Goal: Information Seeking & Learning: Check status

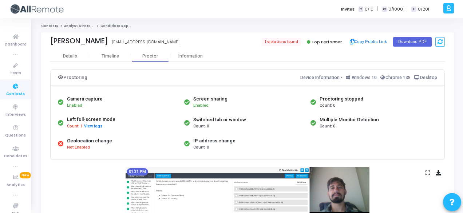
scroll to position [98, 0]
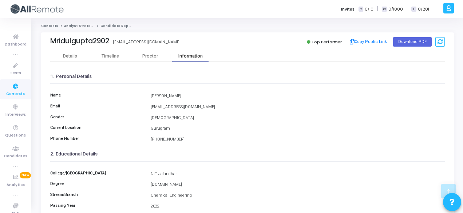
scroll to position [167, 0]
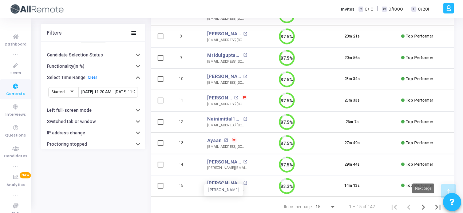
click at [424, 203] on icon "Next page" at bounding box center [423, 207] width 10 height 10
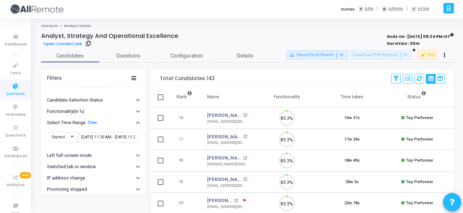
scroll to position [15, 18]
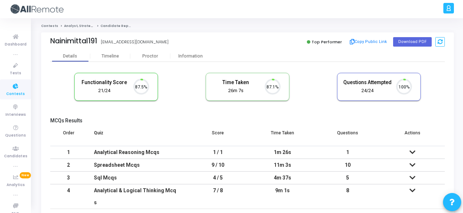
scroll to position [15, 18]
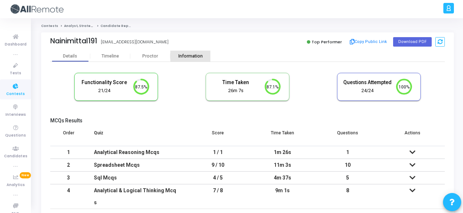
click at [189, 59] on div "Information" at bounding box center [190, 56] width 40 height 11
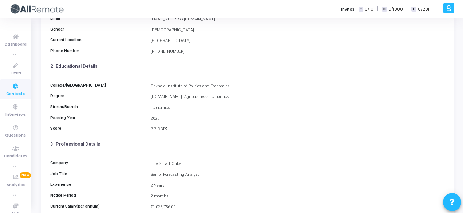
scroll to position [84, 0]
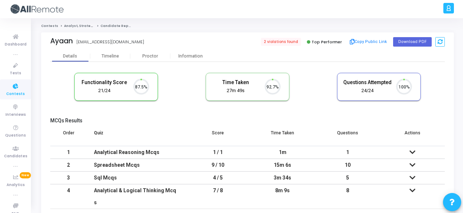
scroll to position [15, 18]
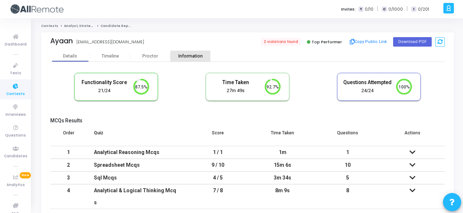
click at [190, 55] on div "Information" at bounding box center [190, 56] width 40 height 5
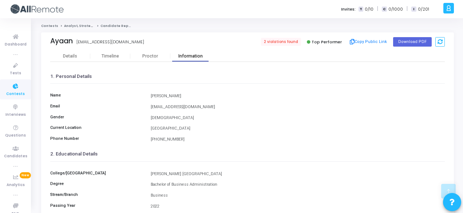
scroll to position [167, 0]
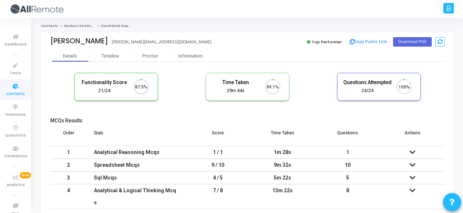
scroll to position [15, 18]
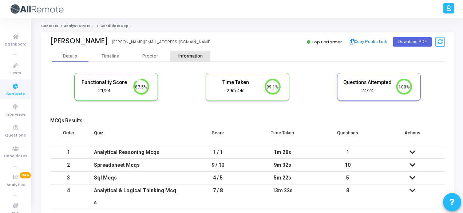
click at [198, 57] on div "Information" at bounding box center [190, 56] width 40 height 5
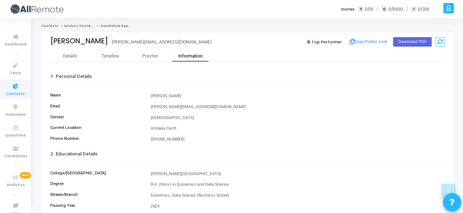
scroll to position [167, 0]
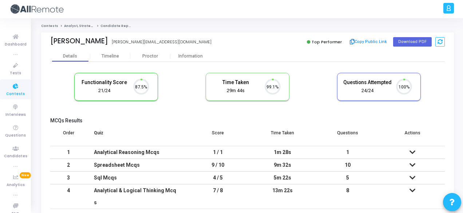
scroll to position [15, 18]
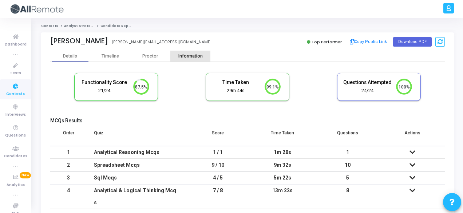
click at [186, 53] on div "Information" at bounding box center [190, 56] width 40 height 11
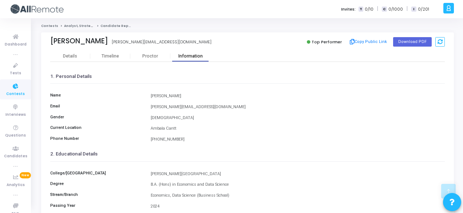
scroll to position [167, 0]
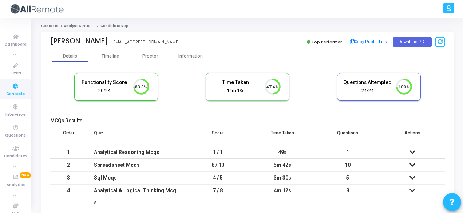
scroll to position [3, 3]
click at [196, 56] on div "Information" at bounding box center [190, 56] width 40 height 5
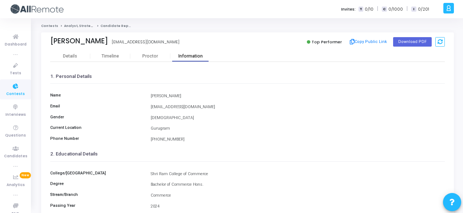
scroll to position [167, 0]
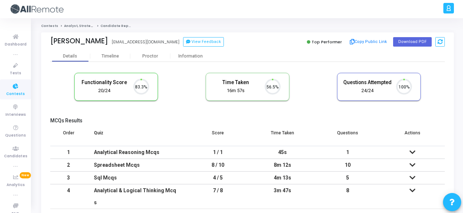
scroll to position [15, 18]
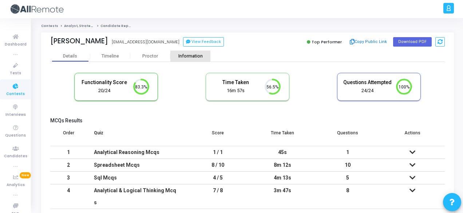
click at [192, 57] on div "Information" at bounding box center [190, 56] width 40 height 5
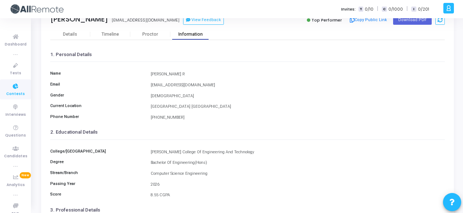
scroll to position [21, 0]
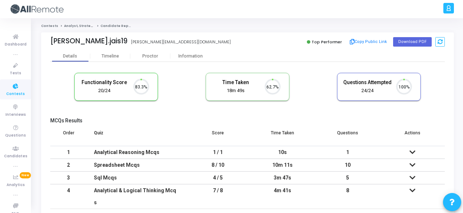
scroll to position [15, 18]
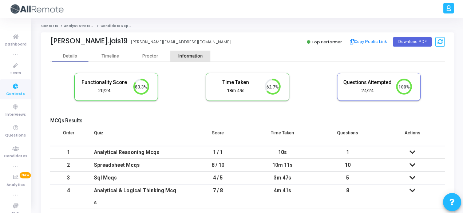
click at [187, 58] on div "Information" at bounding box center [190, 56] width 40 height 5
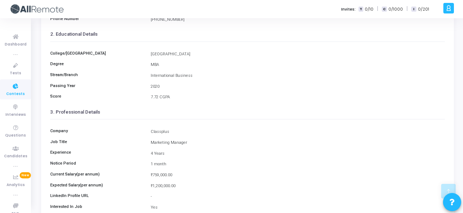
scroll to position [108, 0]
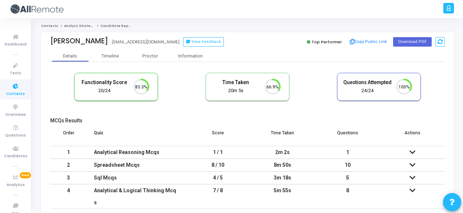
scroll to position [15, 18]
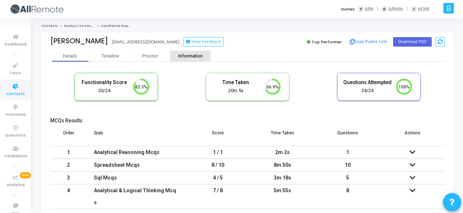
click at [189, 58] on div "Information" at bounding box center [190, 56] width 40 height 5
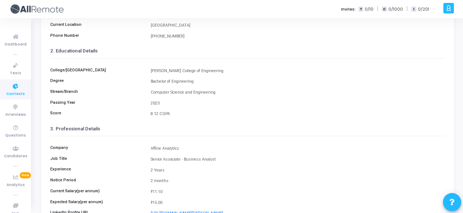
scroll to position [58, 0]
